Goal: Communication & Community: Answer question/provide support

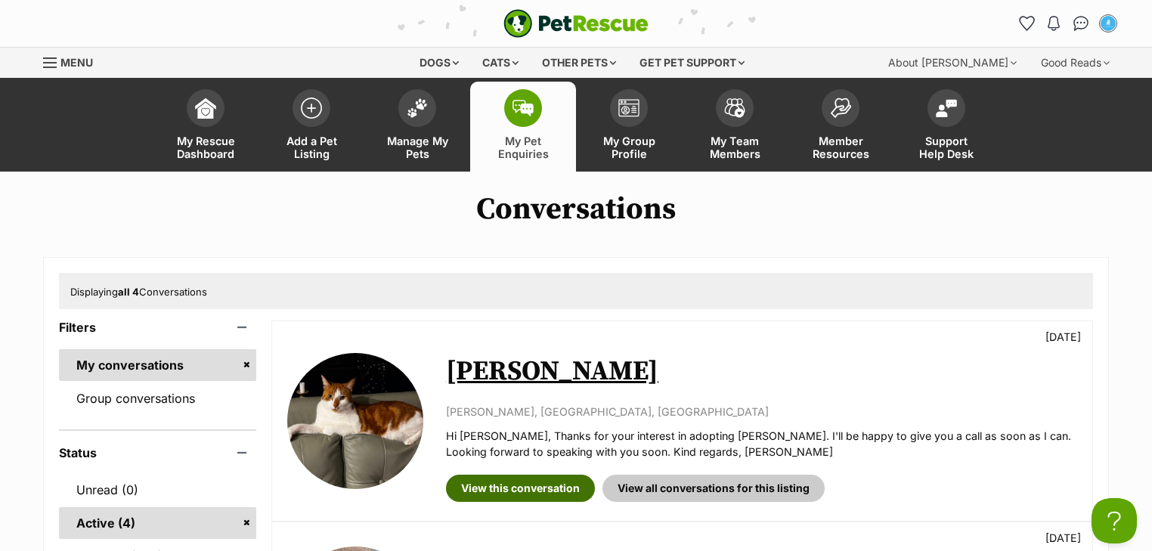
click at [522, 496] on link "View this conversation" at bounding box center [520, 488] width 149 height 27
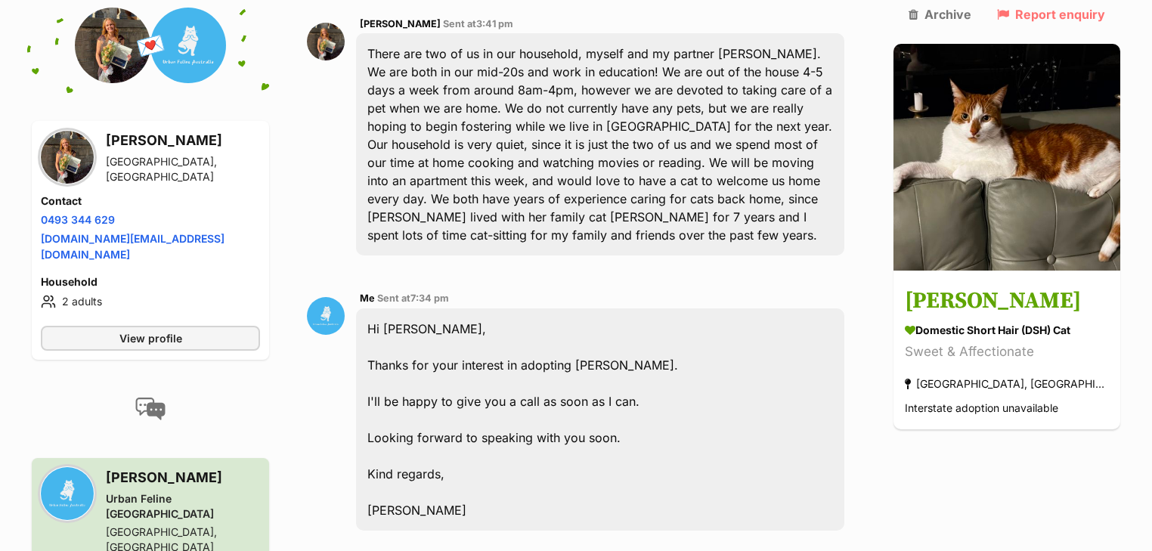
scroll to position [605, 0]
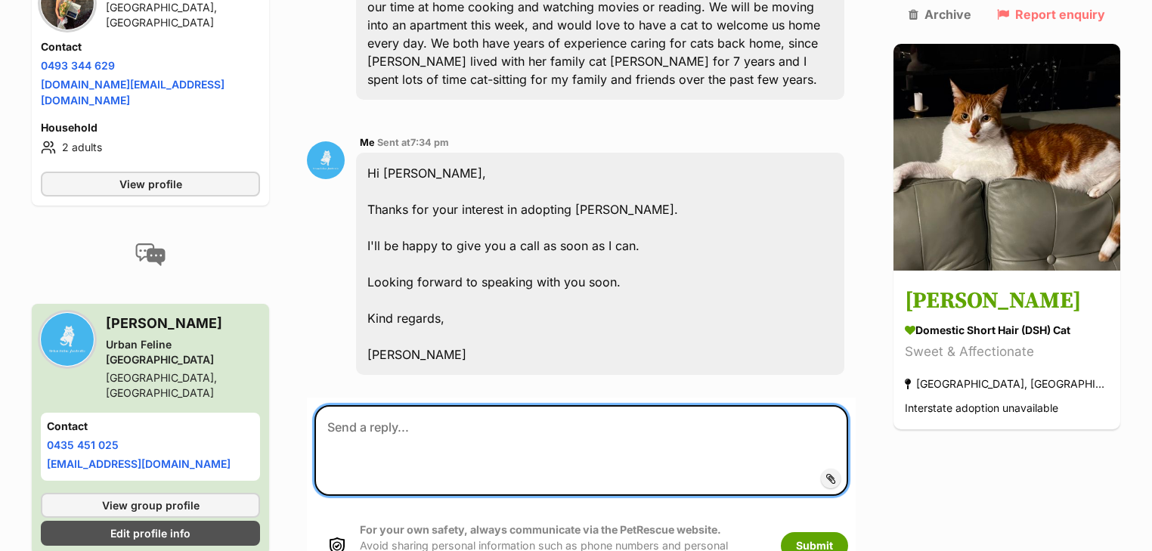
click at [407, 405] on textarea at bounding box center [581, 450] width 534 height 91
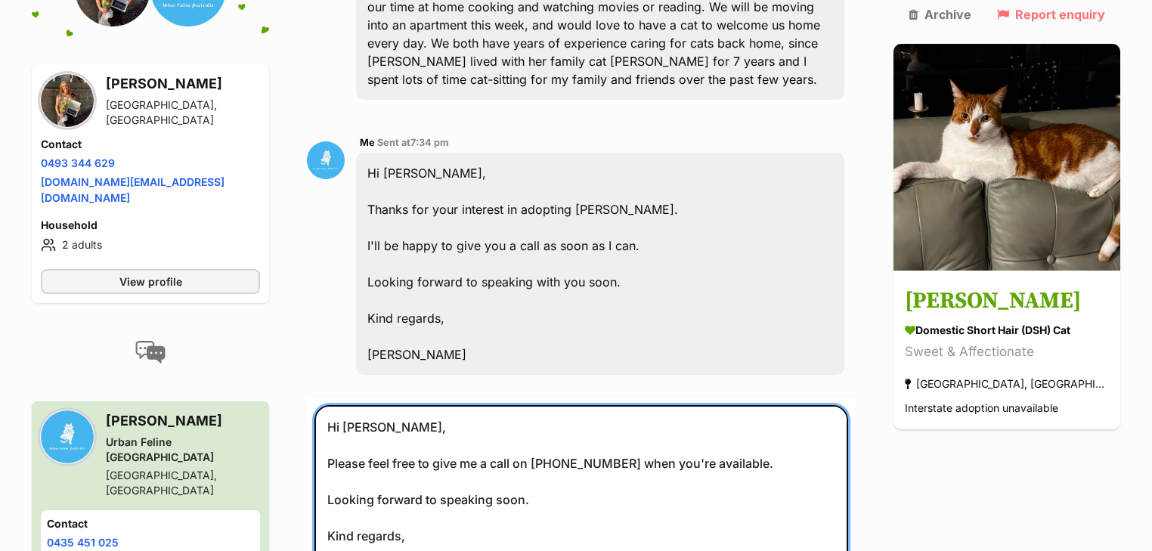
click at [553, 440] on textarea "Hi Chloe, Please feel free to give me a call on 0435451025 when you're availabl…" at bounding box center [581, 499] width 534 height 188
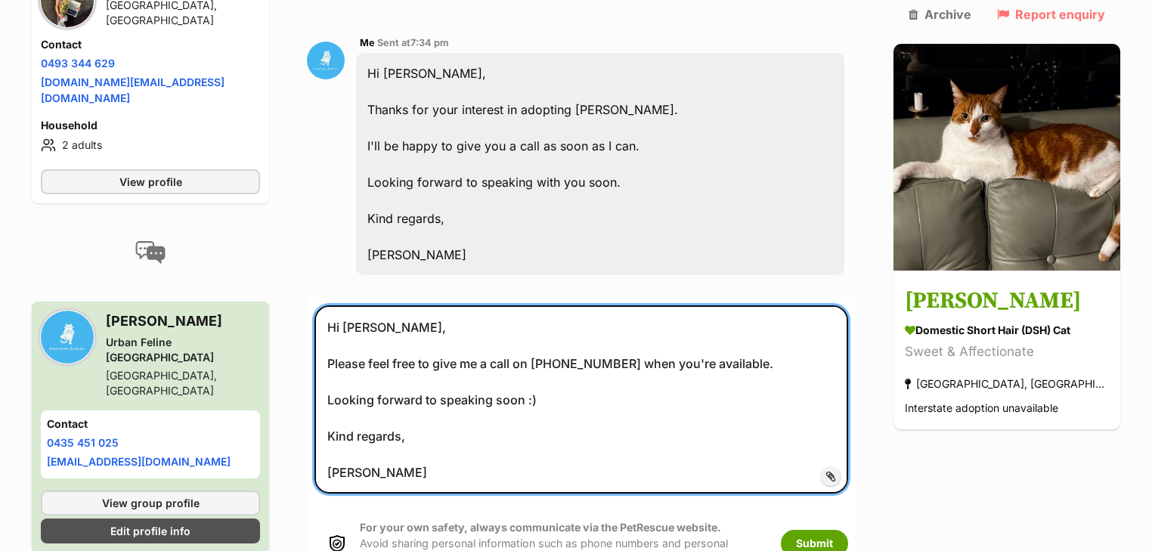
scroll to position [907, 0]
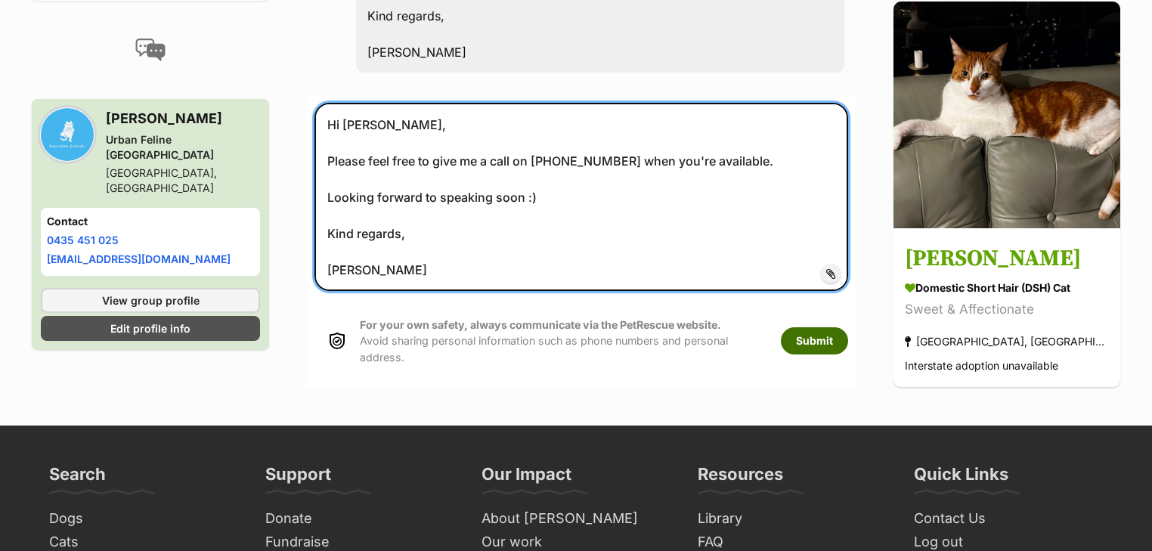
type textarea "Hi Chloe, Please feel free to give me a call on 0435451025 when you're availabl…"
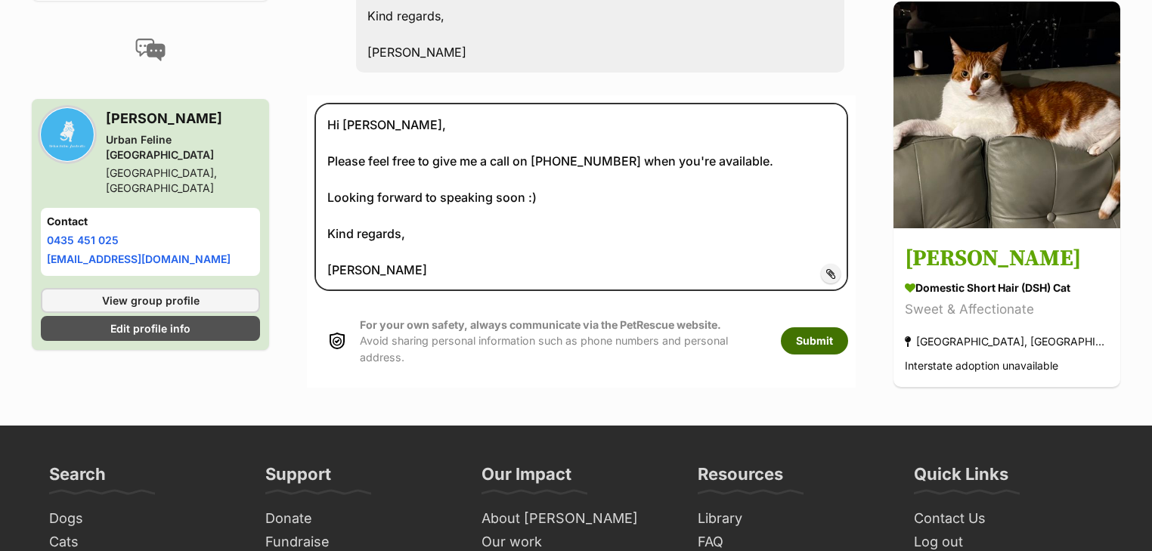
click at [832, 327] on button "Submit" at bounding box center [814, 340] width 67 height 27
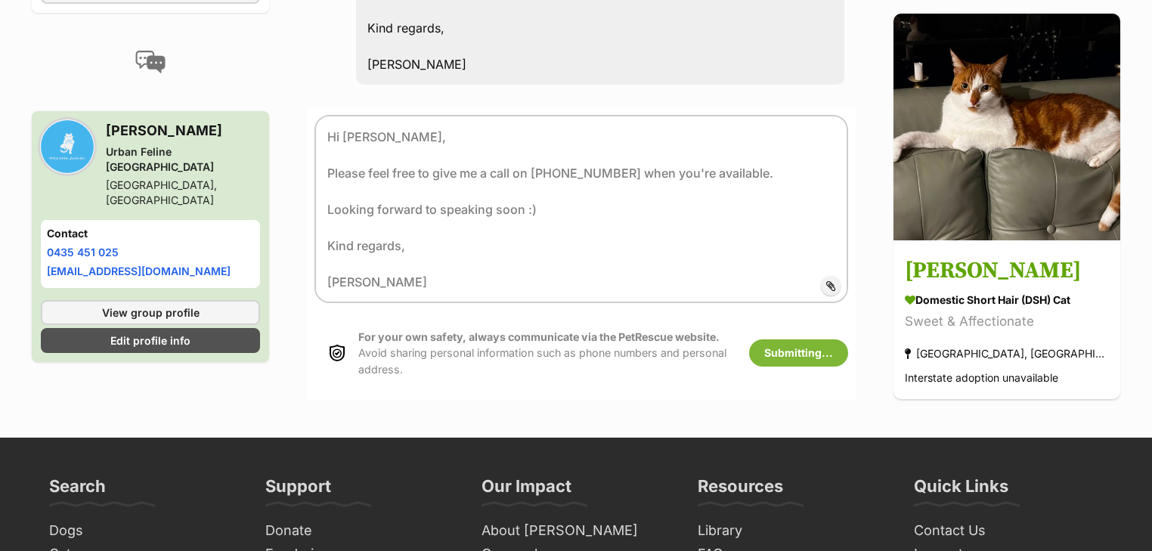
scroll to position [729, 0]
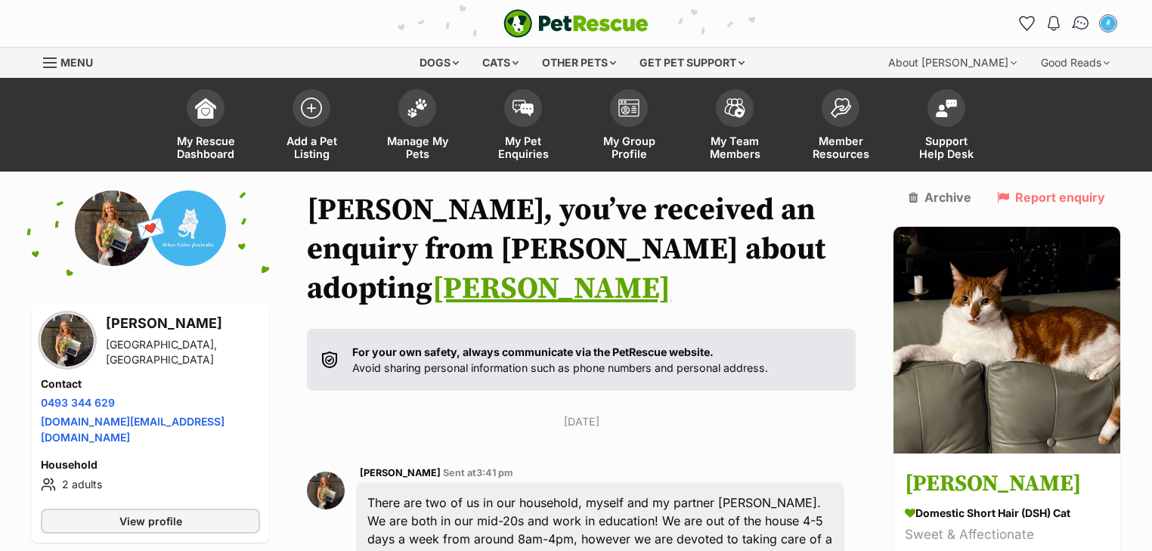
click at [1077, 17] on img "Conversations" at bounding box center [1081, 24] width 20 height 20
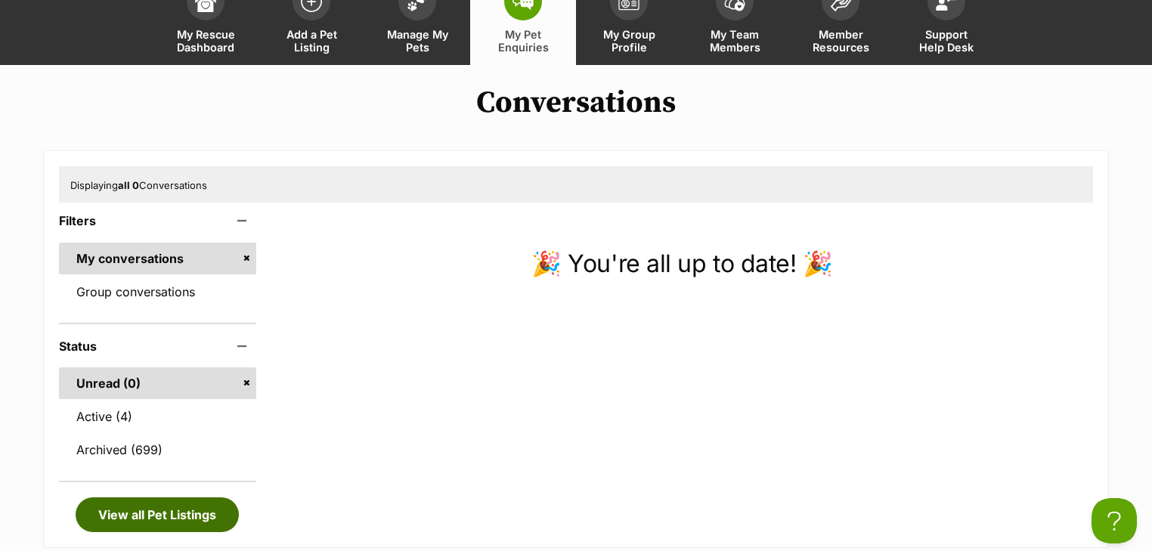
scroll to position [242, 0]
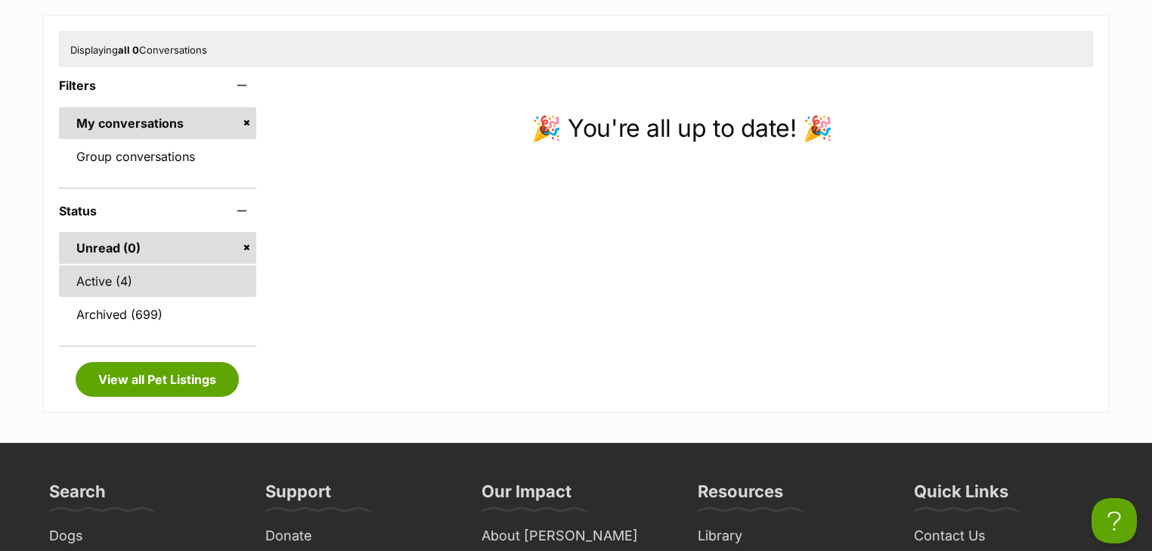
click at [100, 287] on link "Active (4)" at bounding box center [157, 281] width 197 height 32
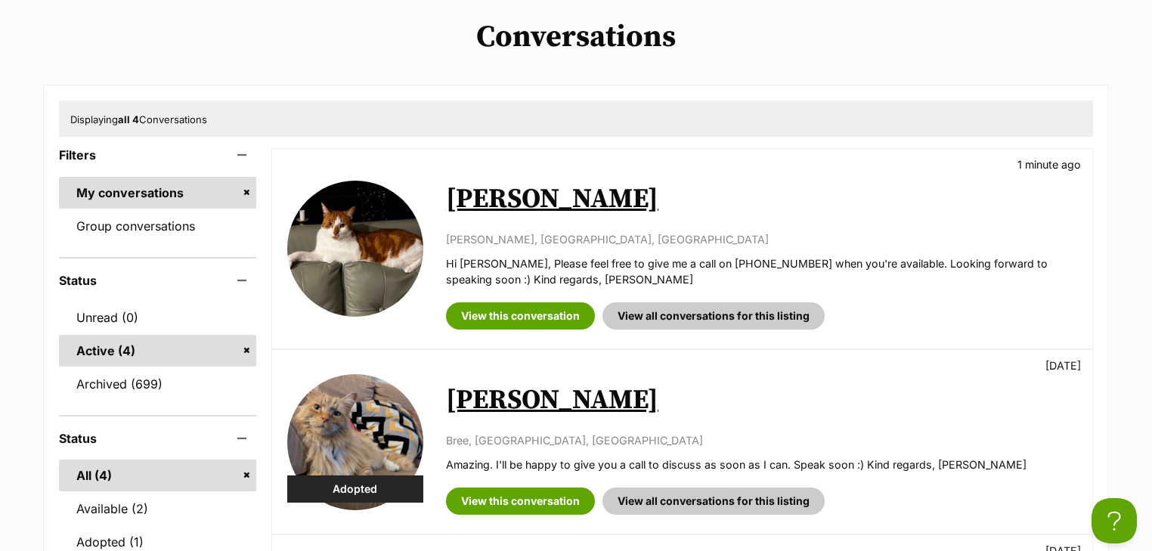
scroll to position [363, 0]
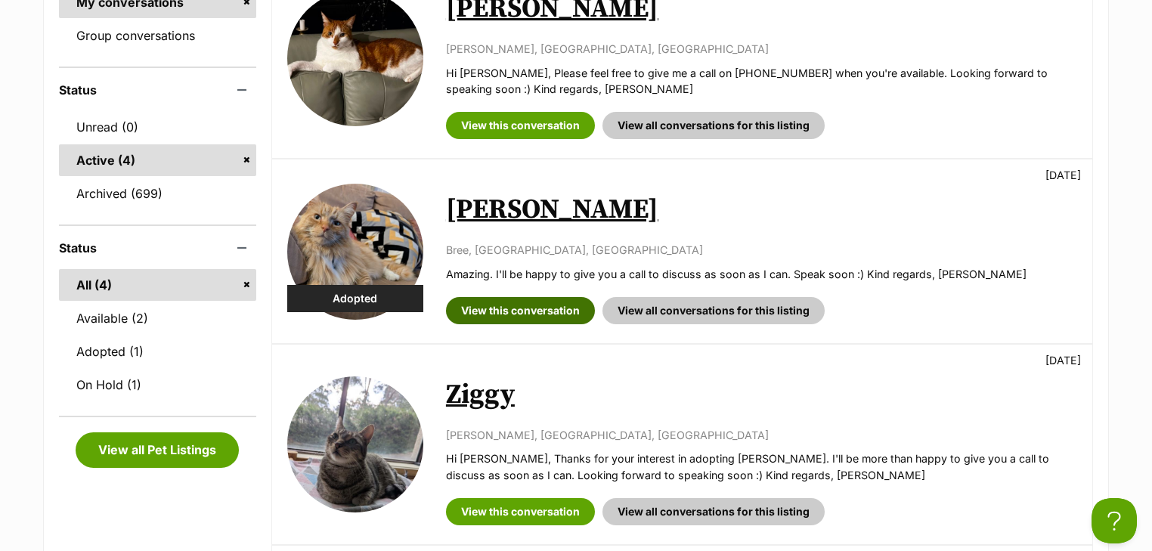
click at [556, 305] on link "View this conversation" at bounding box center [520, 310] width 149 height 27
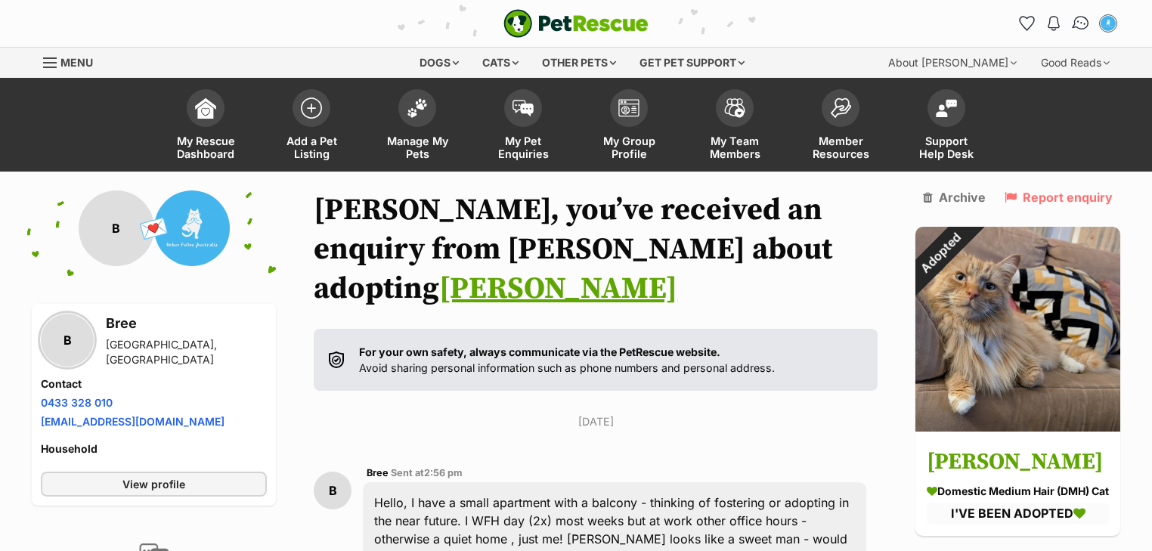
click at [1085, 19] on img "Conversations" at bounding box center [1081, 24] width 20 height 20
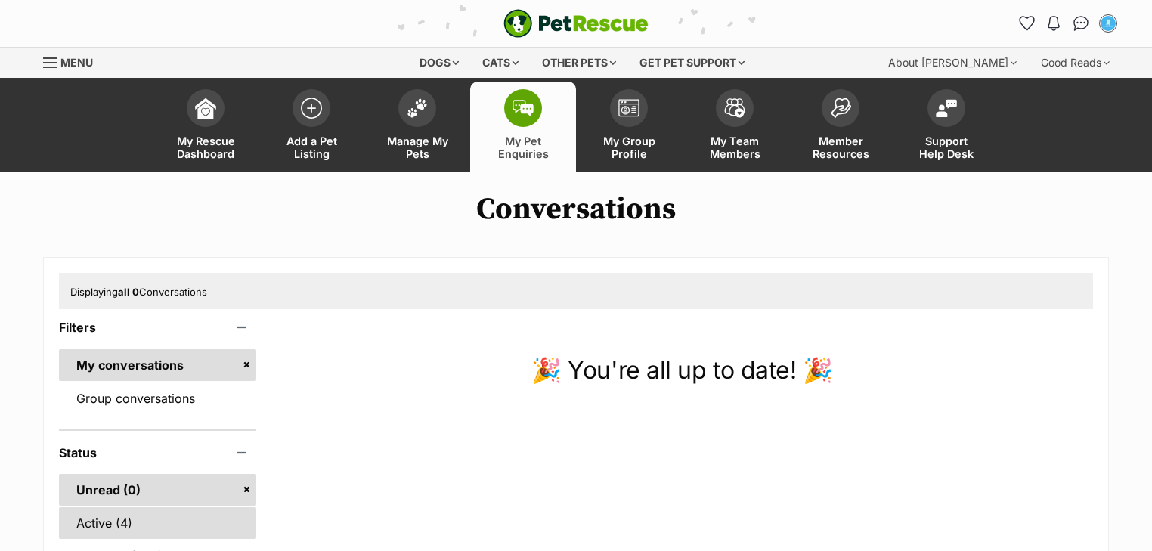
click at [148, 510] on link "Active (4)" at bounding box center [157, 523] width 197 height 32
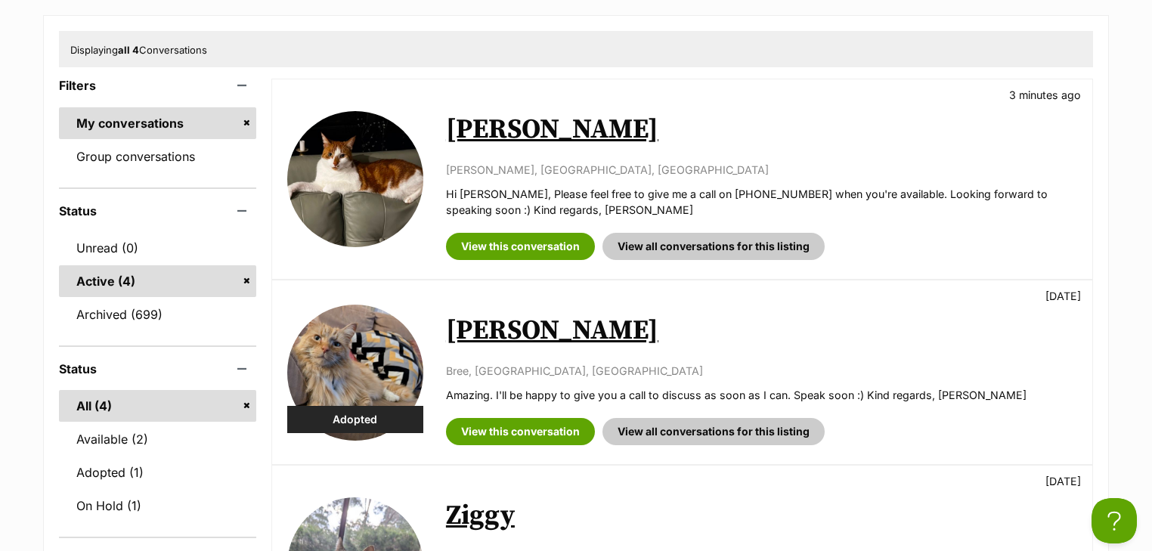
click at [553, 228] on div "View this conversation View all conversations for this listing" at bounding box center [761, 240] width 631 height 39
click at [557, 244] on link "View this conversation" at bounding box center [520, 246] width 149 height 27
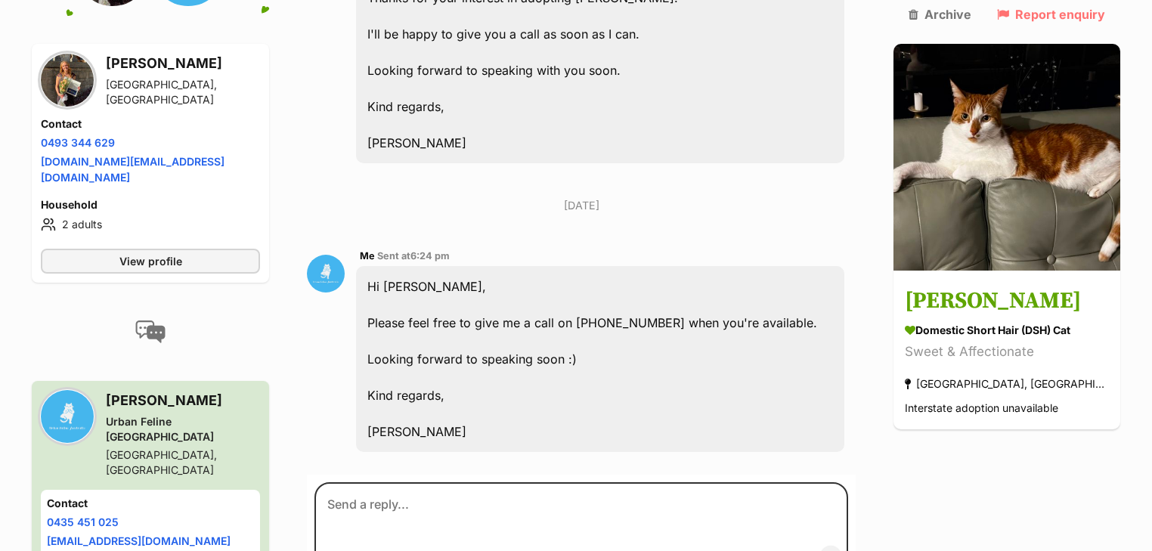
scroll to position [832, 0]
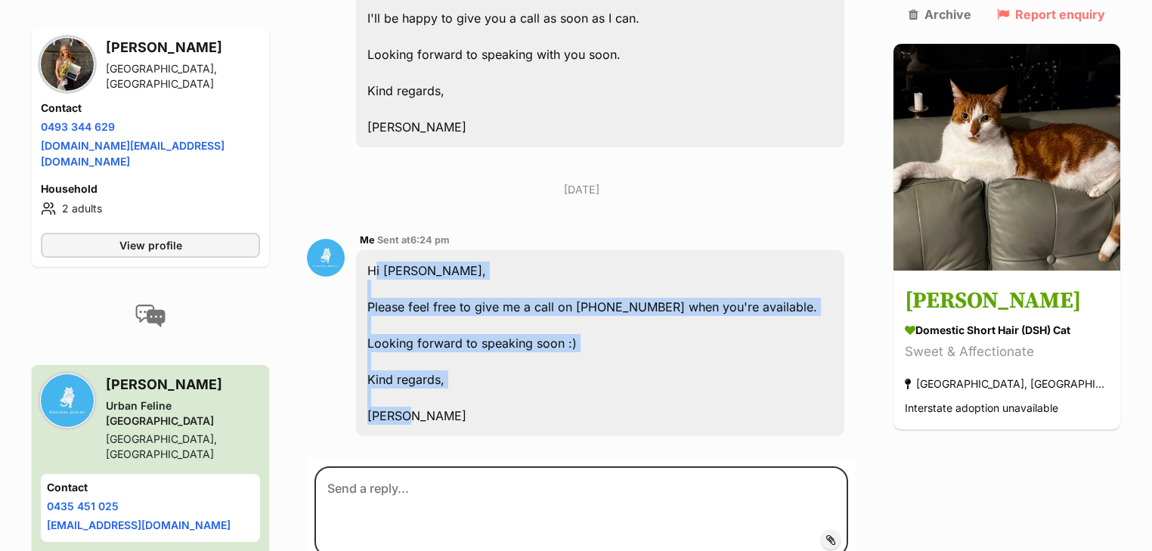
drag, startPoint x: 378, startPoint y: 213, endPoint x: 466, endPoint y: 355, distance: 167.4
click at [466, 355] on div "Hi [PERSON_NAME], Please feel free to give me a call on [PHONE_NUMBER] when you…" at bounding box center [600, 343] width 488 height 186
copy div "Hi [PERSON_NAME], Please feel free to give me a call on [PHONE_NUMBER] when you…"
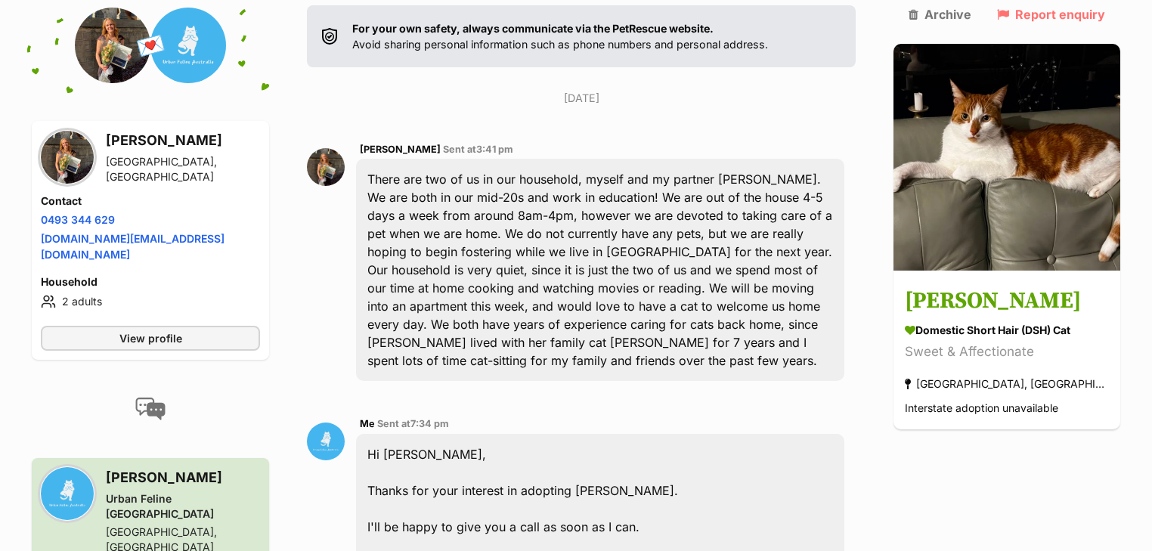
scroll to position [0, 0]
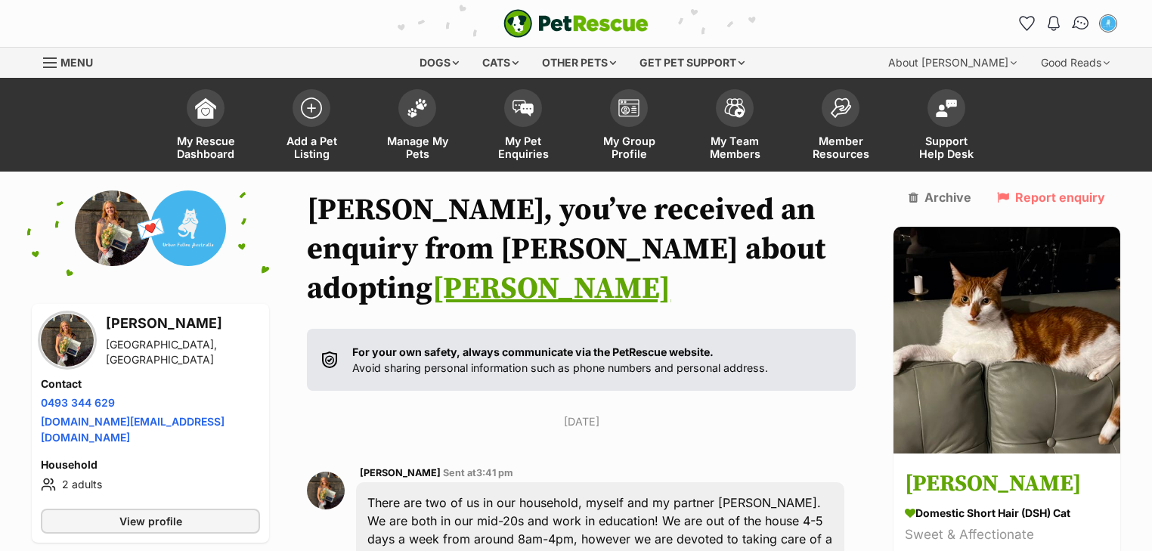
click at [1089, 19] on img "Conversations" at bounding box center [1081, 24] width 20 height 20
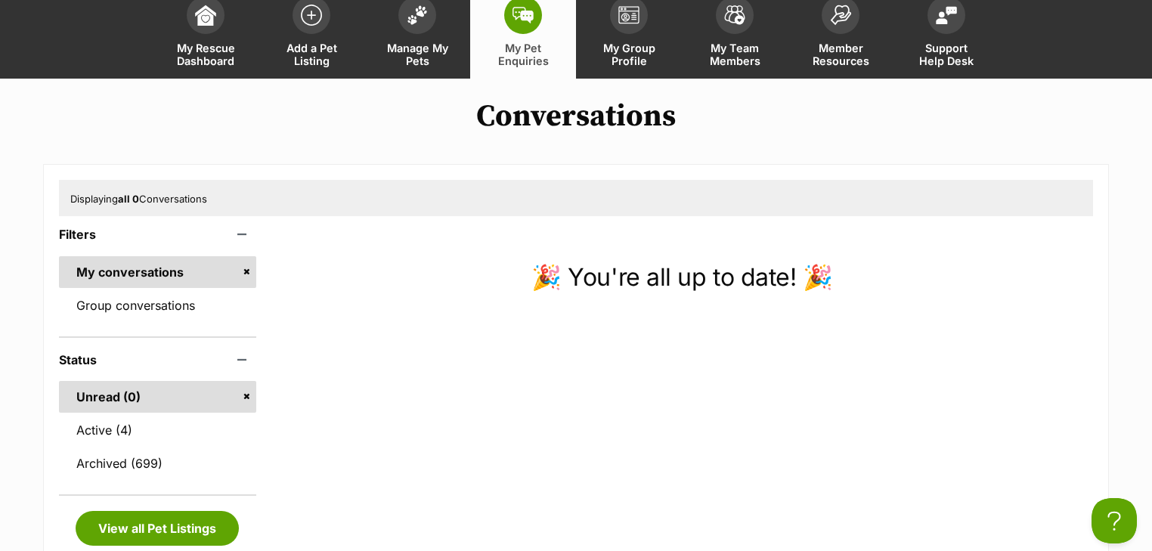
scroll to position [181, 0]
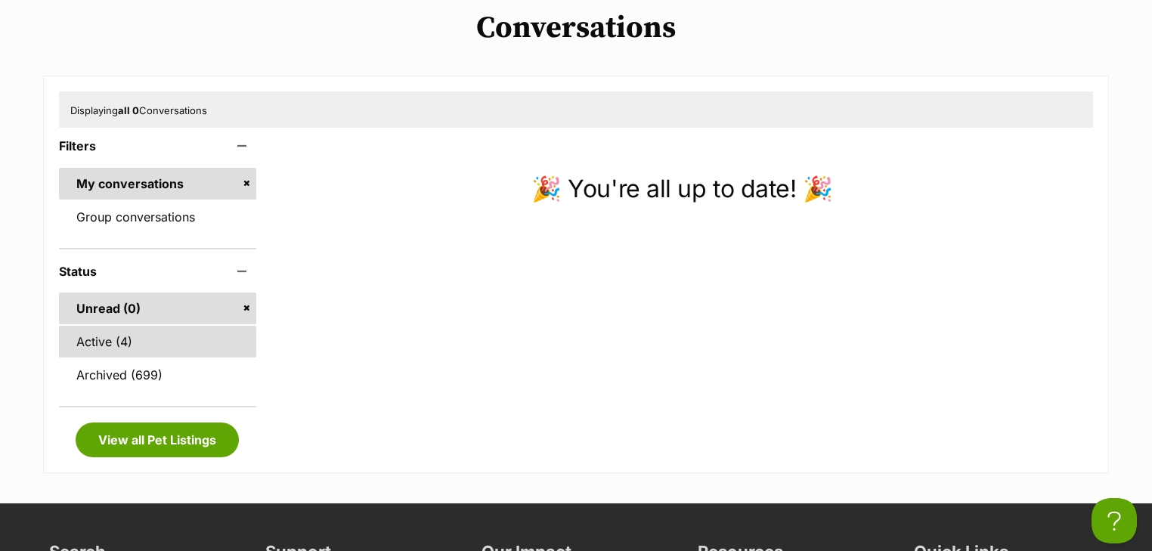
click at [127, 347] on link "Active (4)" at bounding box center [157, 342] width 197 height 32
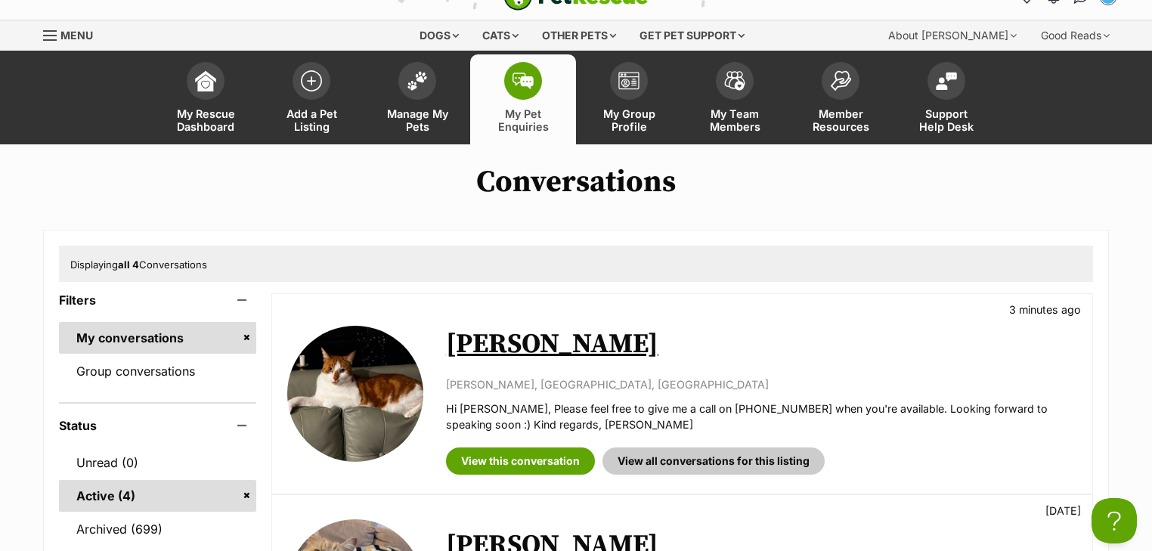
scroll to position [302, 0]
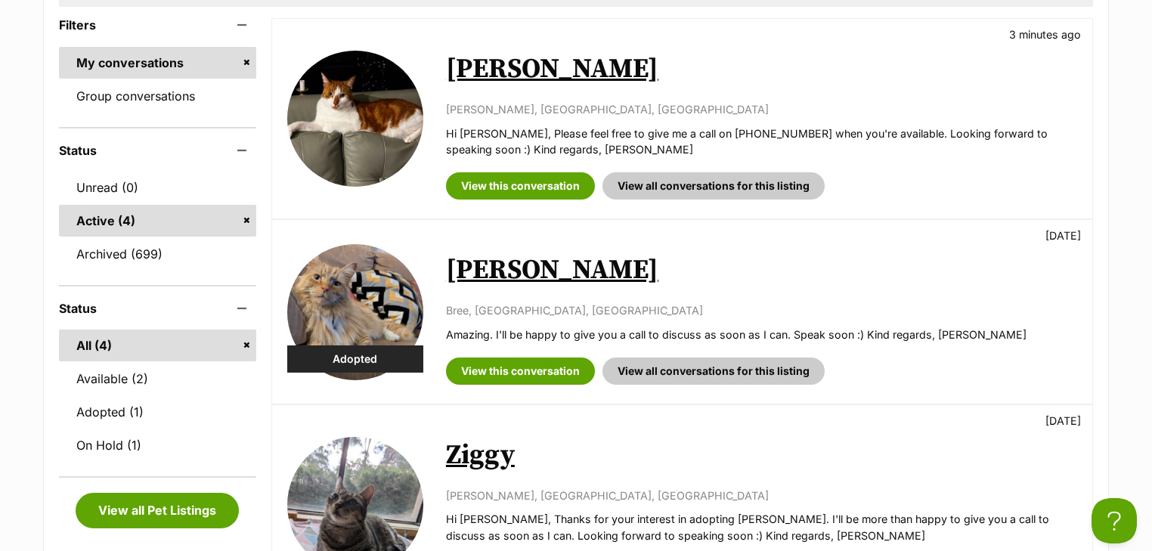
drag, startPoint x: 528, startPoint y: 393, endPoint x: 528, endPoint y: 385, distance: 8.3
click at [528, 393] on div "Adopted [PERSON_NAME] [DATE] [GEOGRAPHIC_DATA], [GEOGRAPHIC_DATA], [GEOGRAPHIC_…" at bounding box center [682, 312] width 820 height 184
click at [527, 376] on link "View this conversation" at bounding box center [520, 371] width 149 height 27
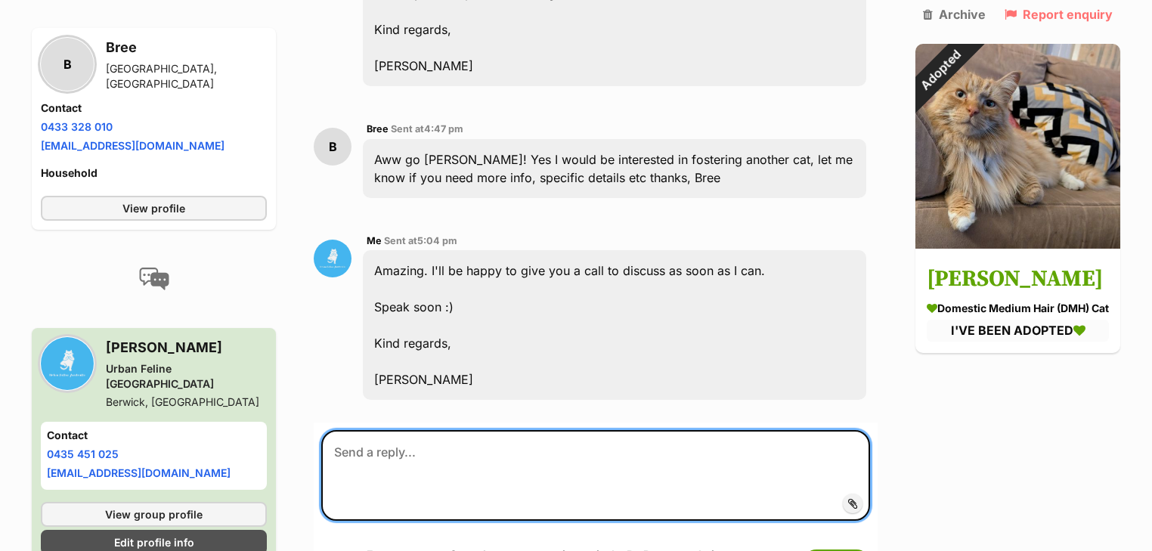
click at [420, 430] on textarea at bounding box center [595, 475] width 549 height 91
paste textarea "Hi Chloe, Please feel free to give me a call on 0435451025 when you're availabl…"
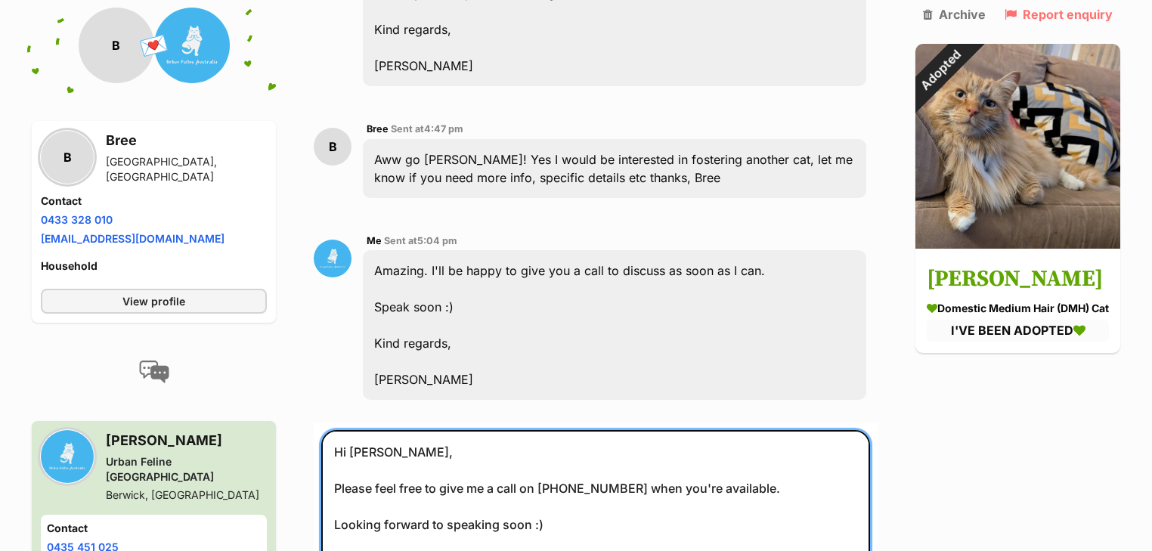
scroll to position [866, 0]
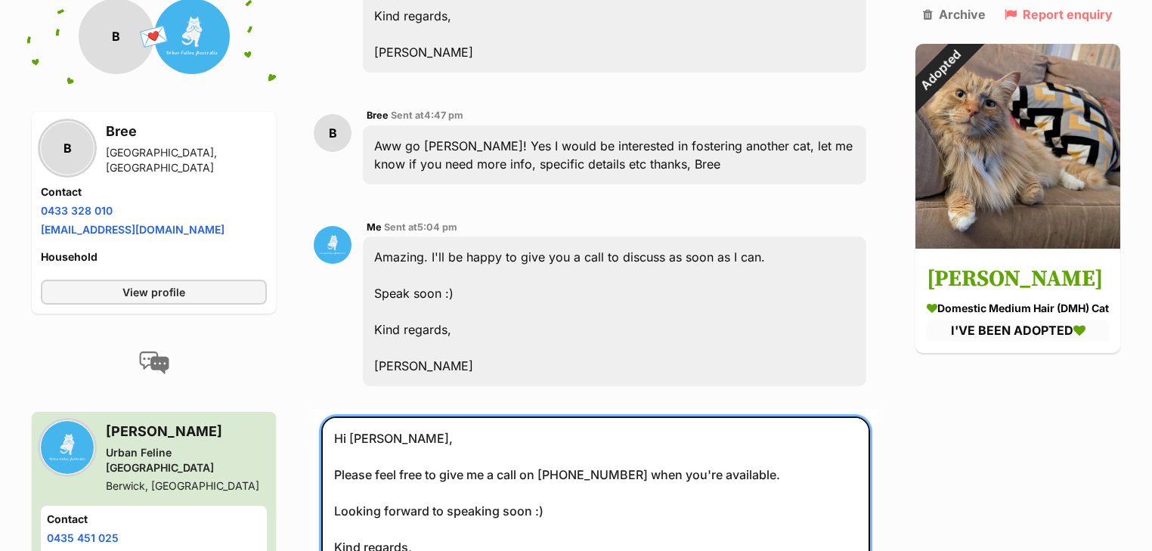
click at [379, 417] on textarea "Hi Chloe, Please feel free to give me a call on 0435451025 when you're availabl…" at bounding box center [595, 511] width 549 height 188
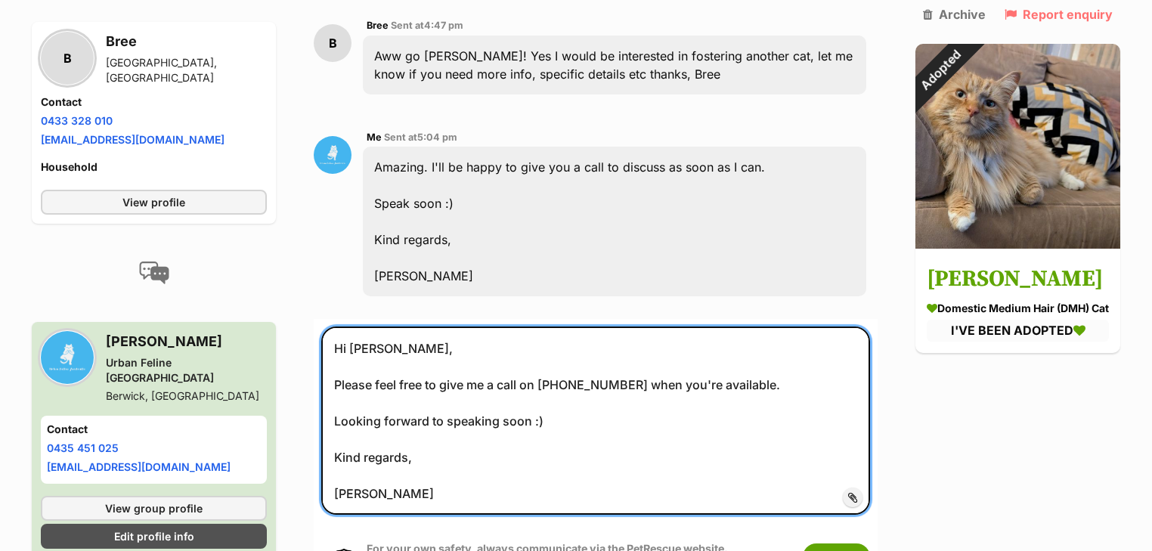
scroll to position [1108, 0]
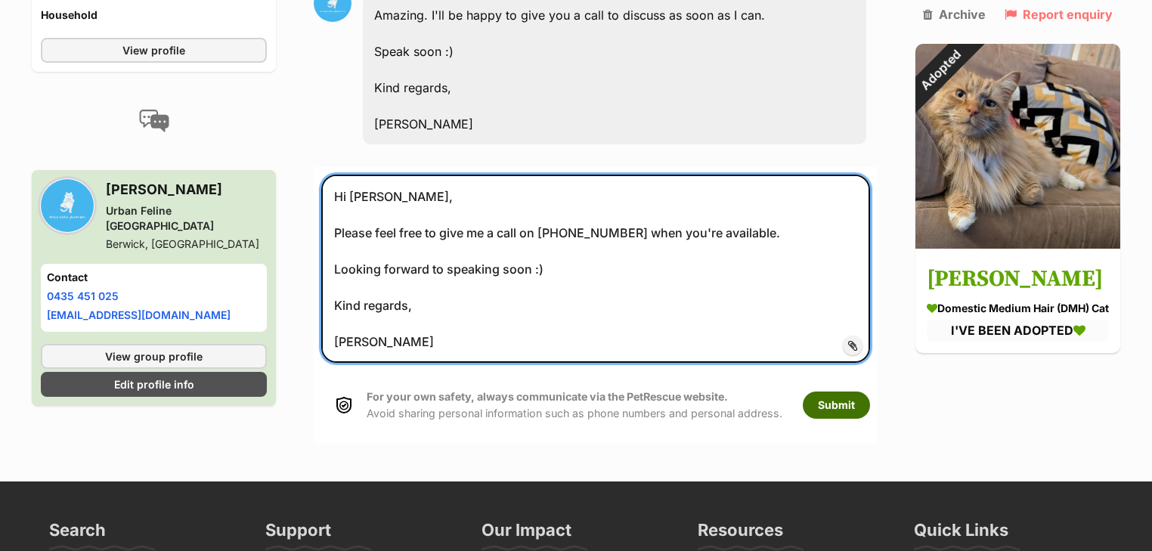
type textarea "Hi Bree, Please feel free to give me a call on 0435451025 when you're available…"
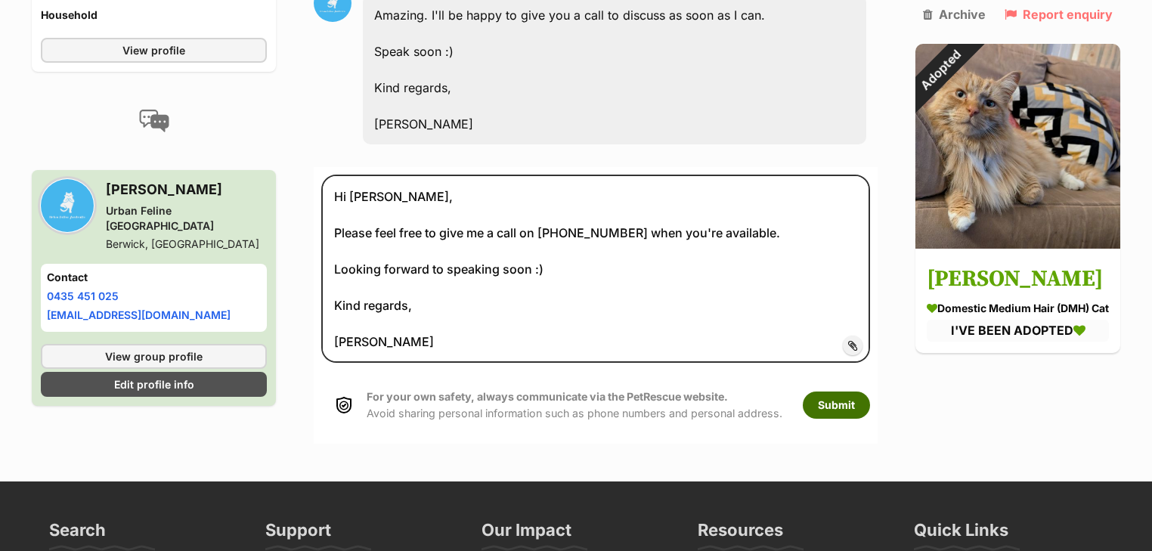
click at [846, 392] on button "Submit" at bounding box center [836, 405] width 67 height 27
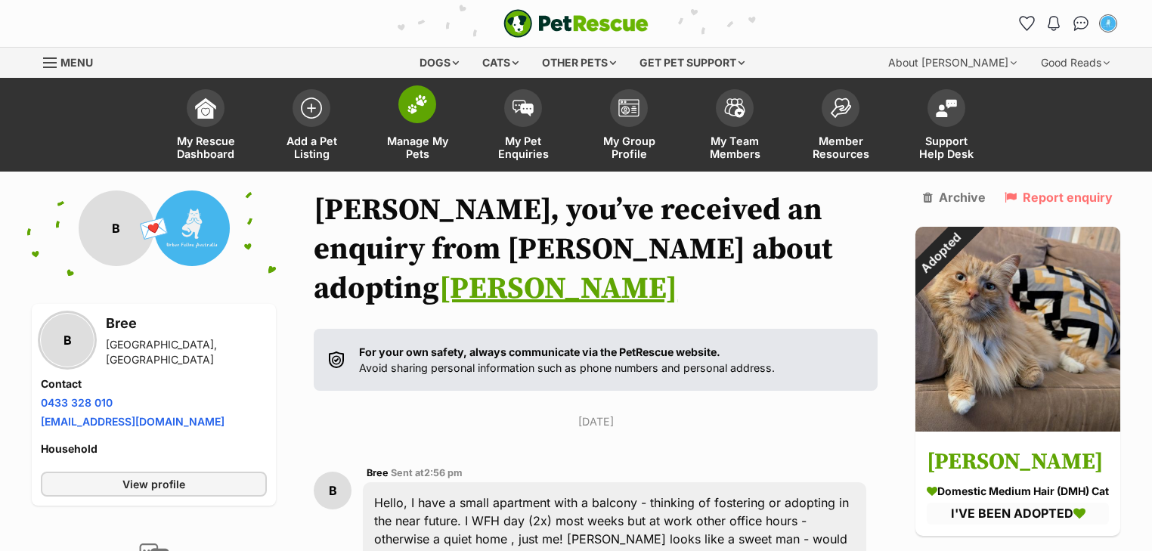
click at [429, 133] on link "Manage My Pets" at bounding box center [417, 127] width 106 height 90
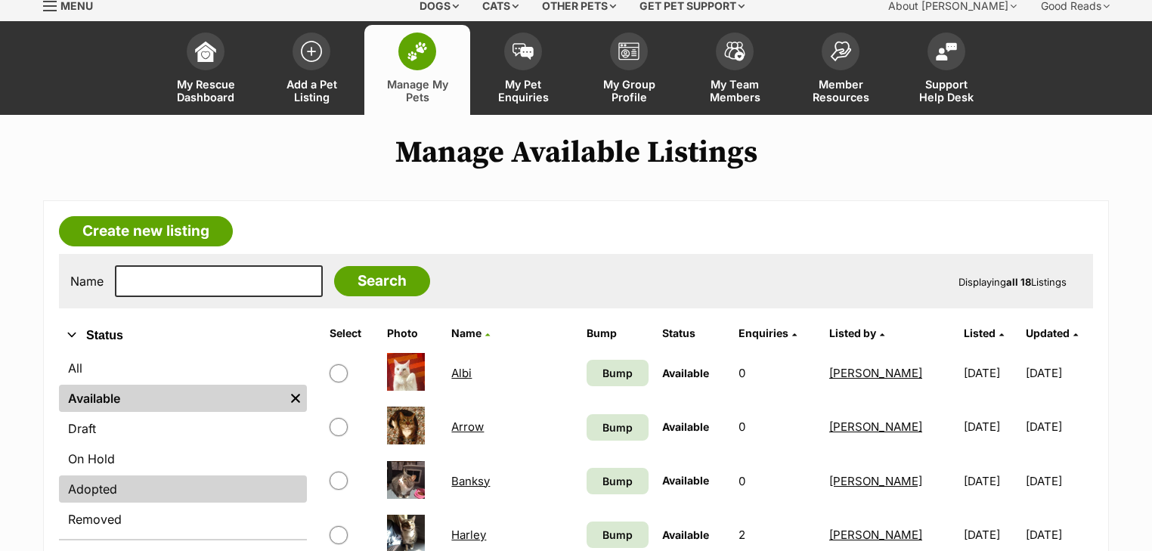
scroll to position [121, 0]
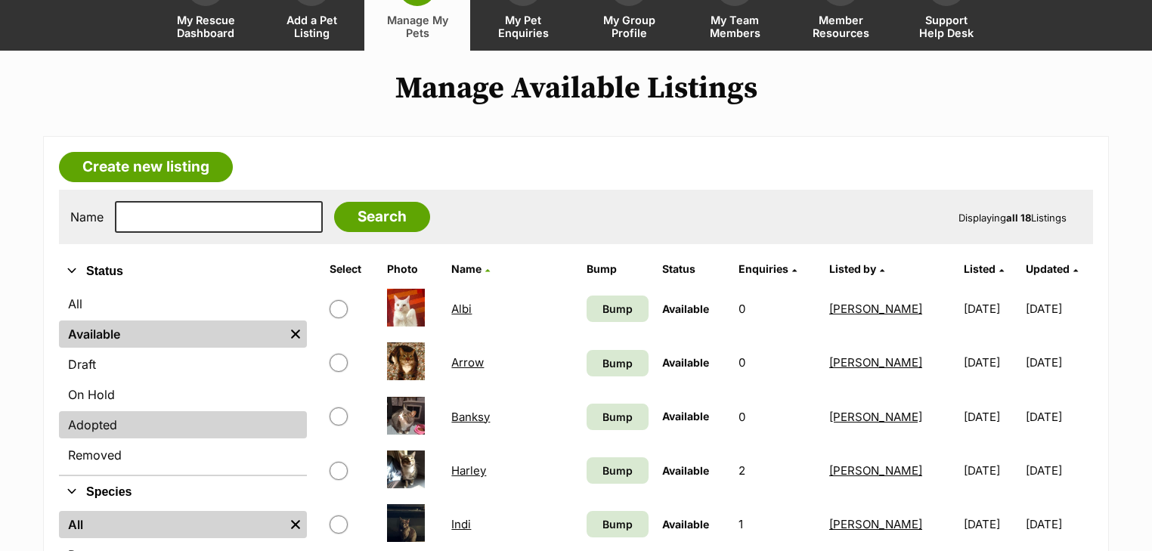
click at [143, 426] on link "Adopted" at bounding box center [183, 424] width 248 height 27
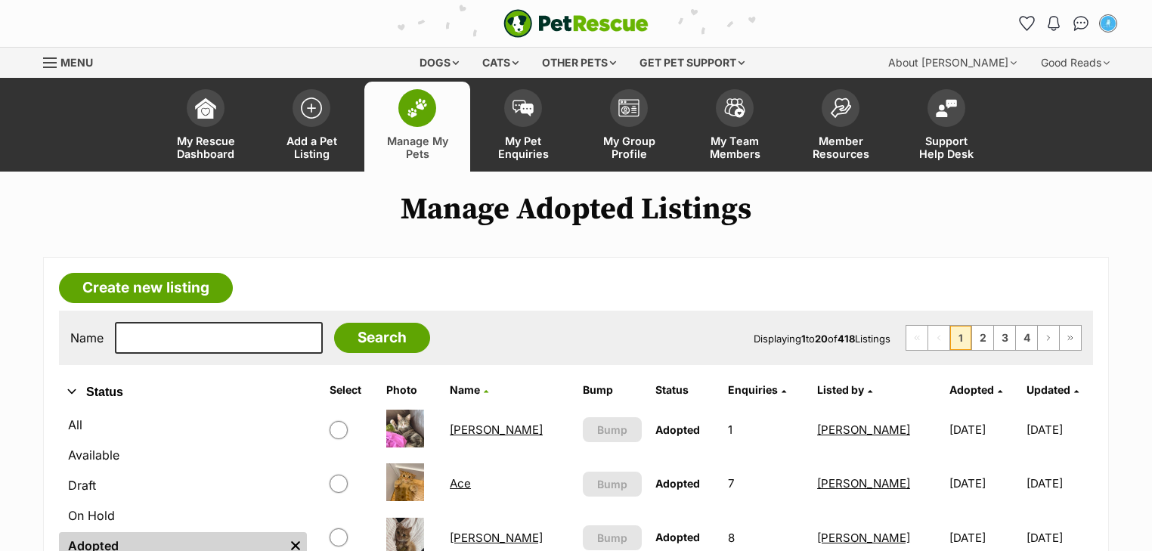
click at [949, 389] on span "Adopted" at bounding box center [971, 389] width 45 height 13
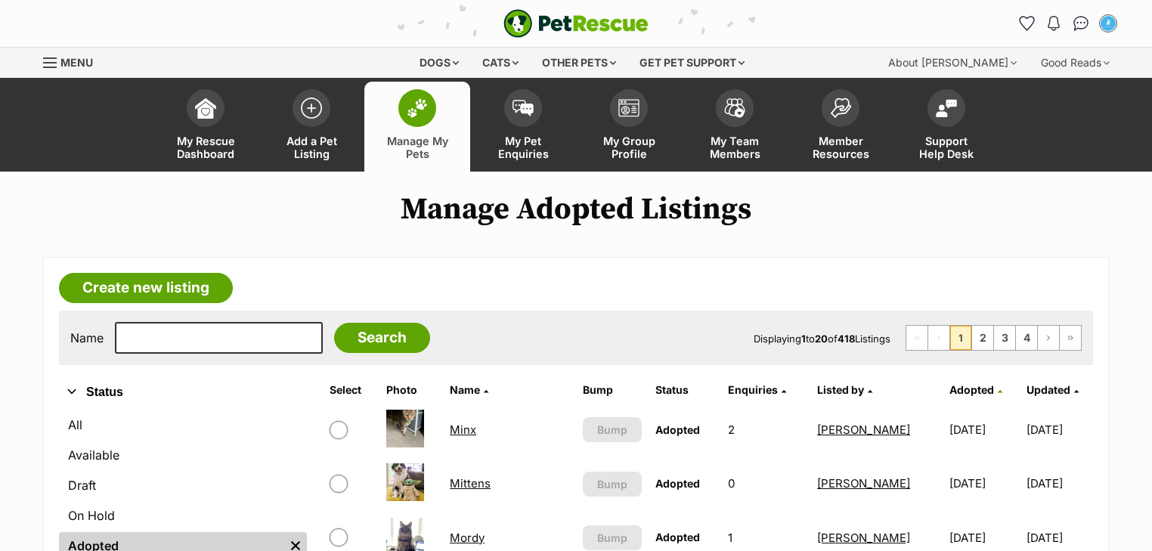
click at [949, 387] on span "Adopted" at bounding box center [971, 389] width 45 height 13
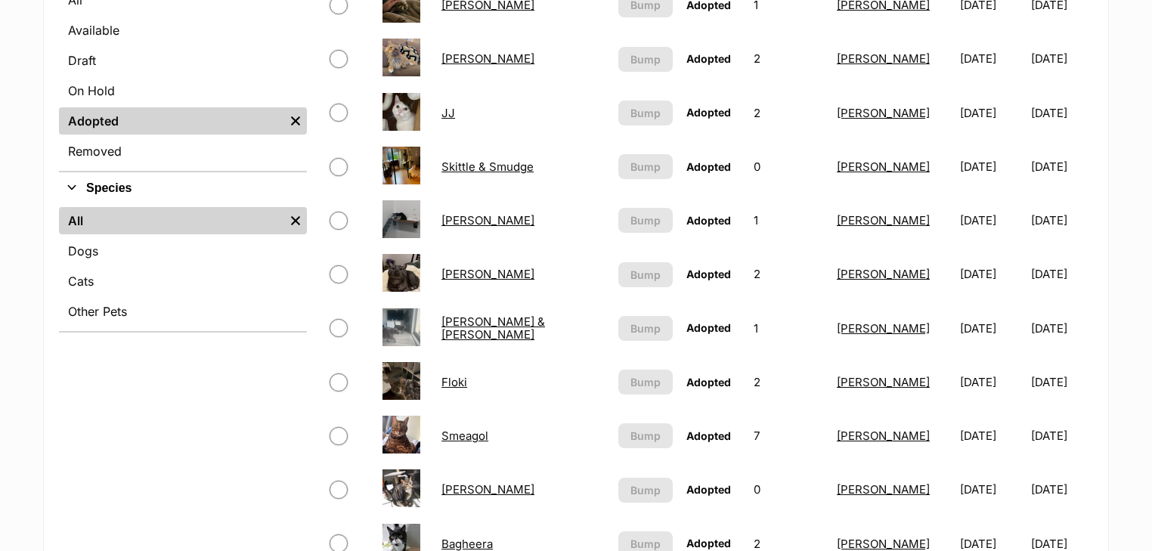
scroll to position [544, 0]
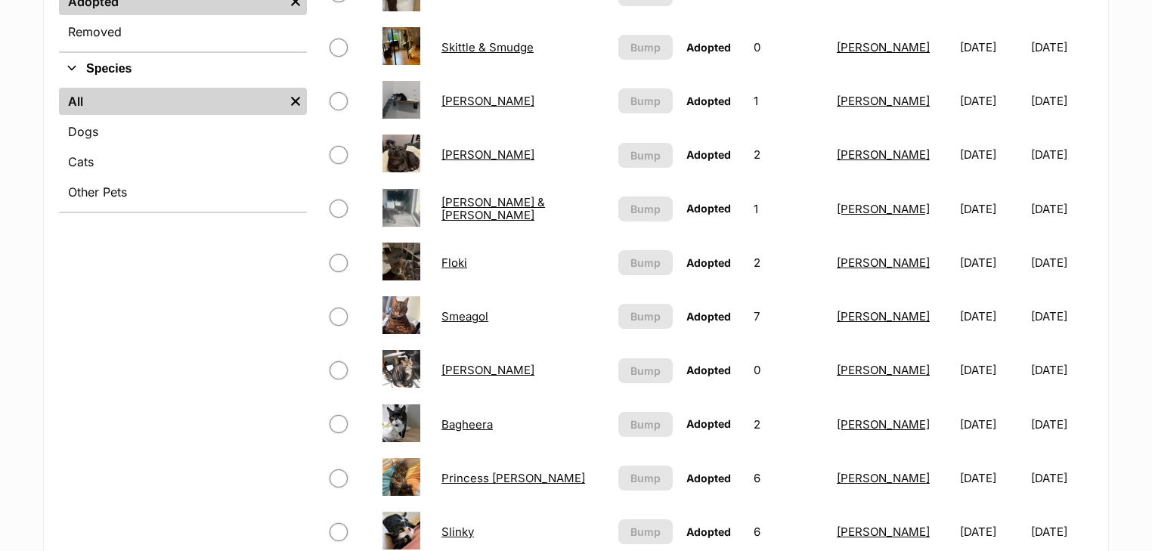
click at [457, 262] on link "Floki" at bounding box center [454, 263] width 26 height 14
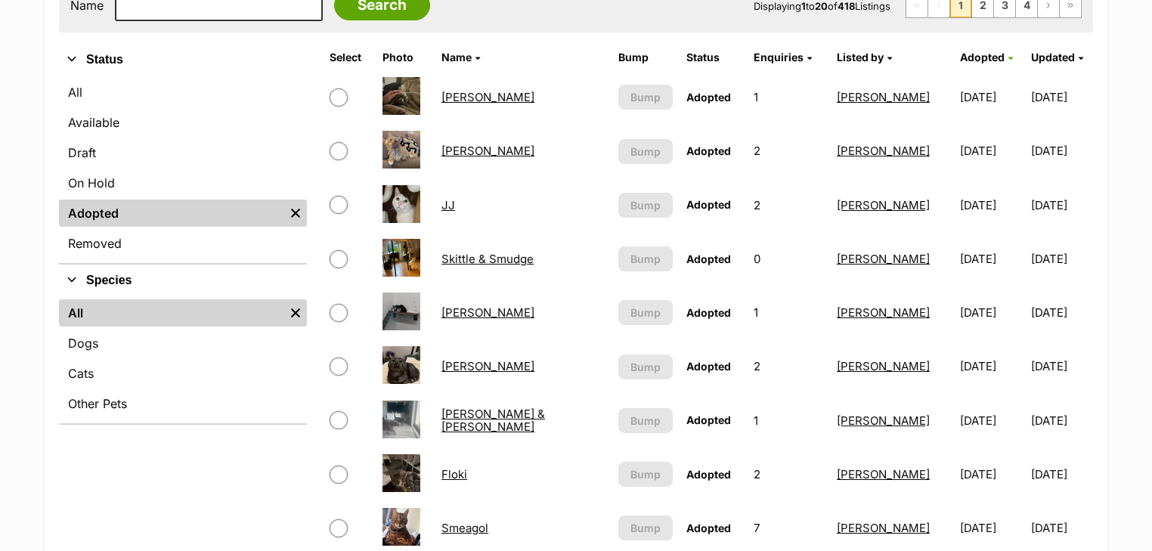
scroll to position [242, 0]
